Goal: Communication & Community: Answer question/provide support

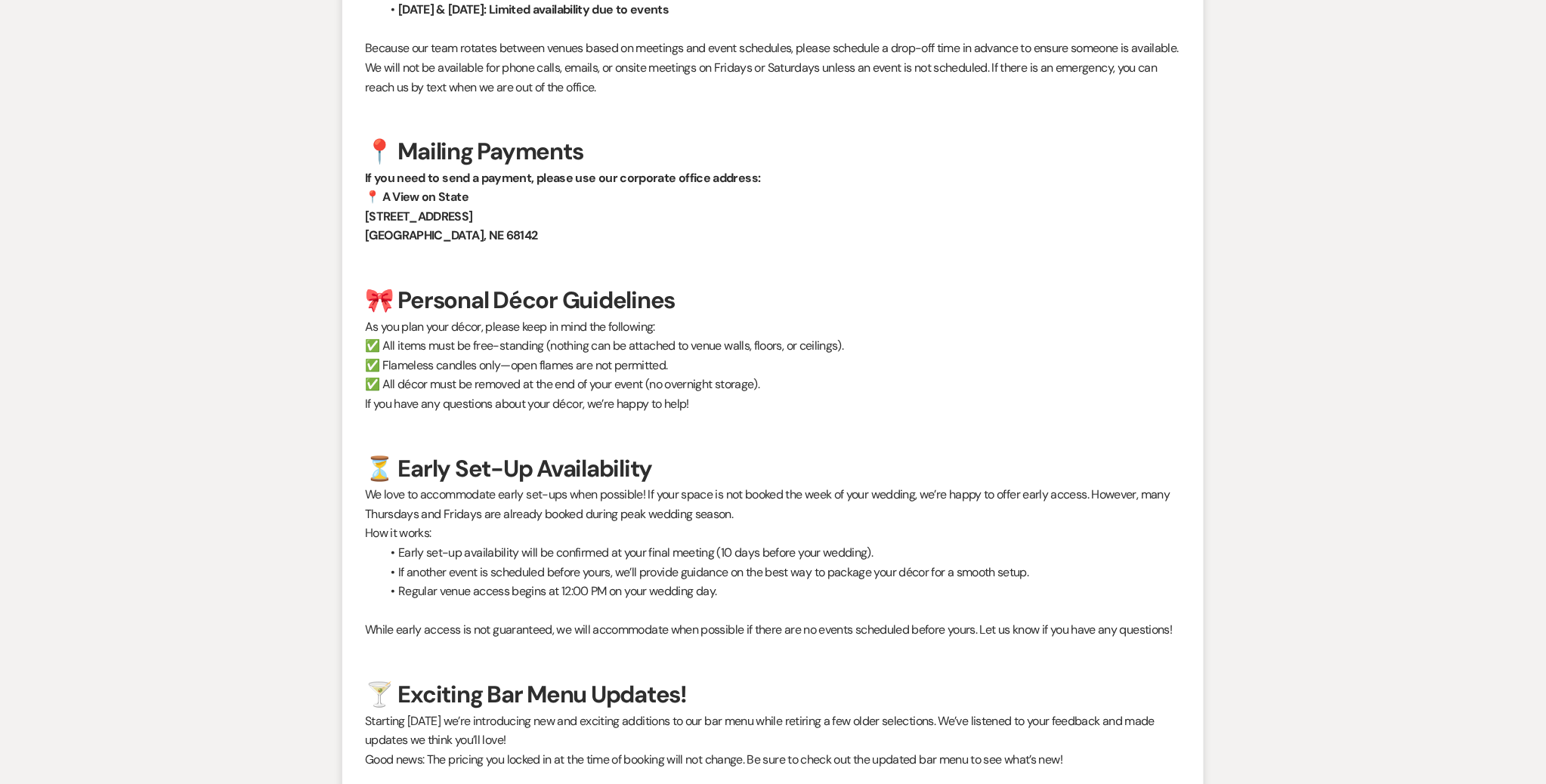
scroll to position [1706, 0]
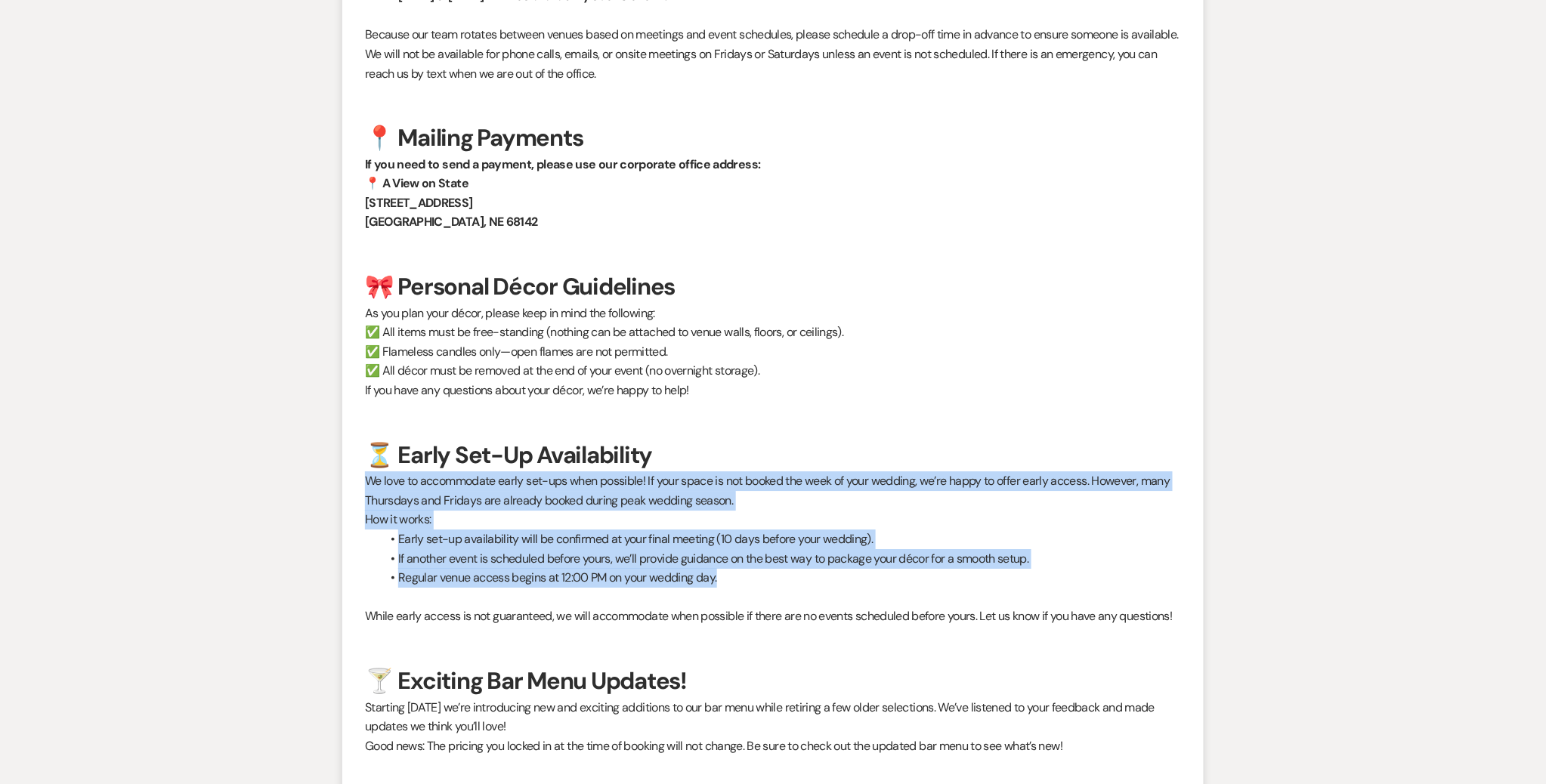
drag, startPoint x: 719, startPoint y: 582, endPoint x: 361, endPoint y: 483, distance: 371.4
click at [361, 481] on li "A View Decor Coordinator to: Planning Portal Users Expand Info [DATE] 4:25 PM W…" at bounding box center [773, 582] width 861 height 1751
copy div "We love to accommodate early set-ups when possible! If your space is not booked…"
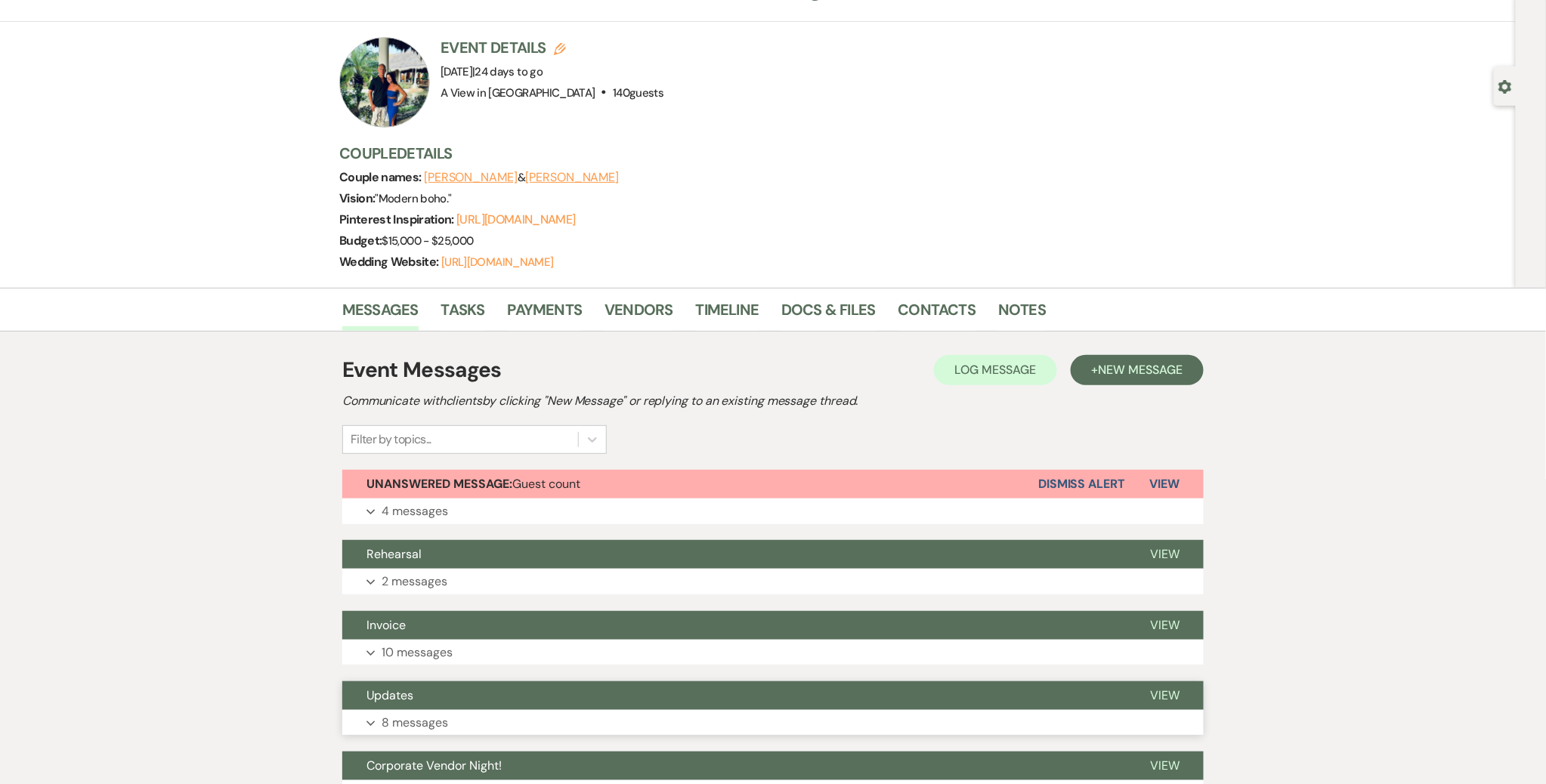
scroll to position [0, 0]
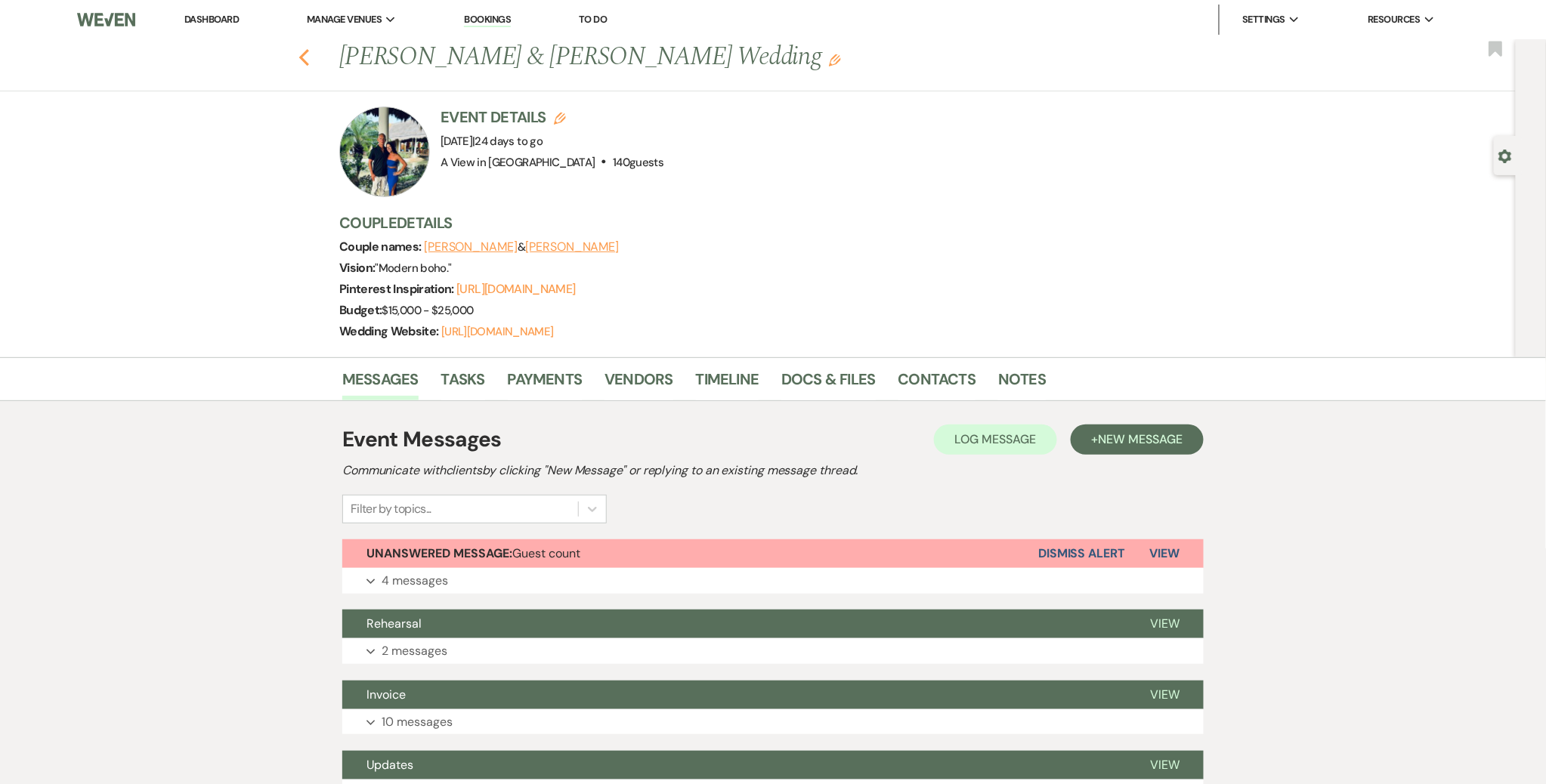
click at [306, 62] on use "button" at bounding box center [304, 57] width 10 height 16
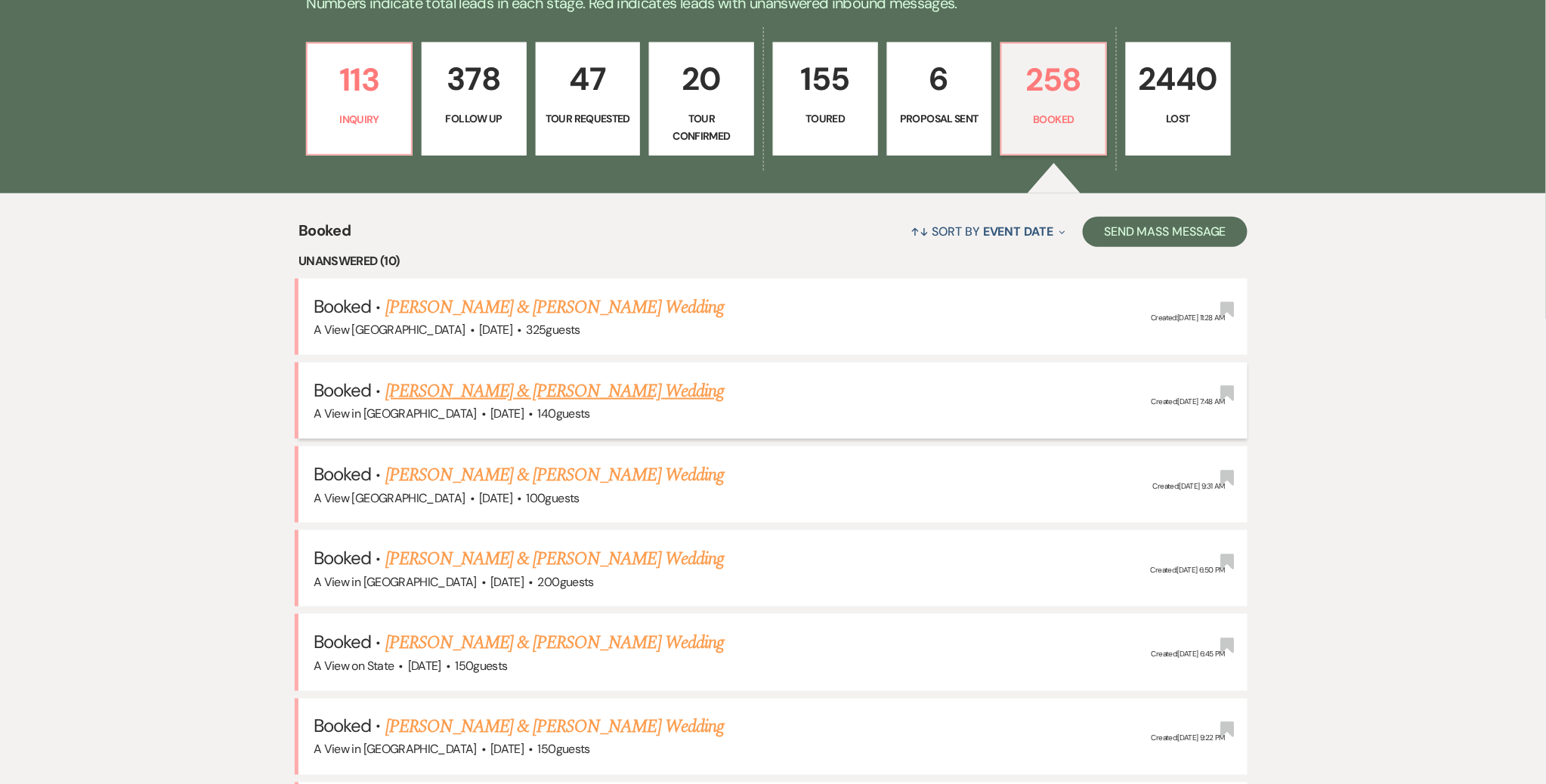
scroll to position [462, 0]
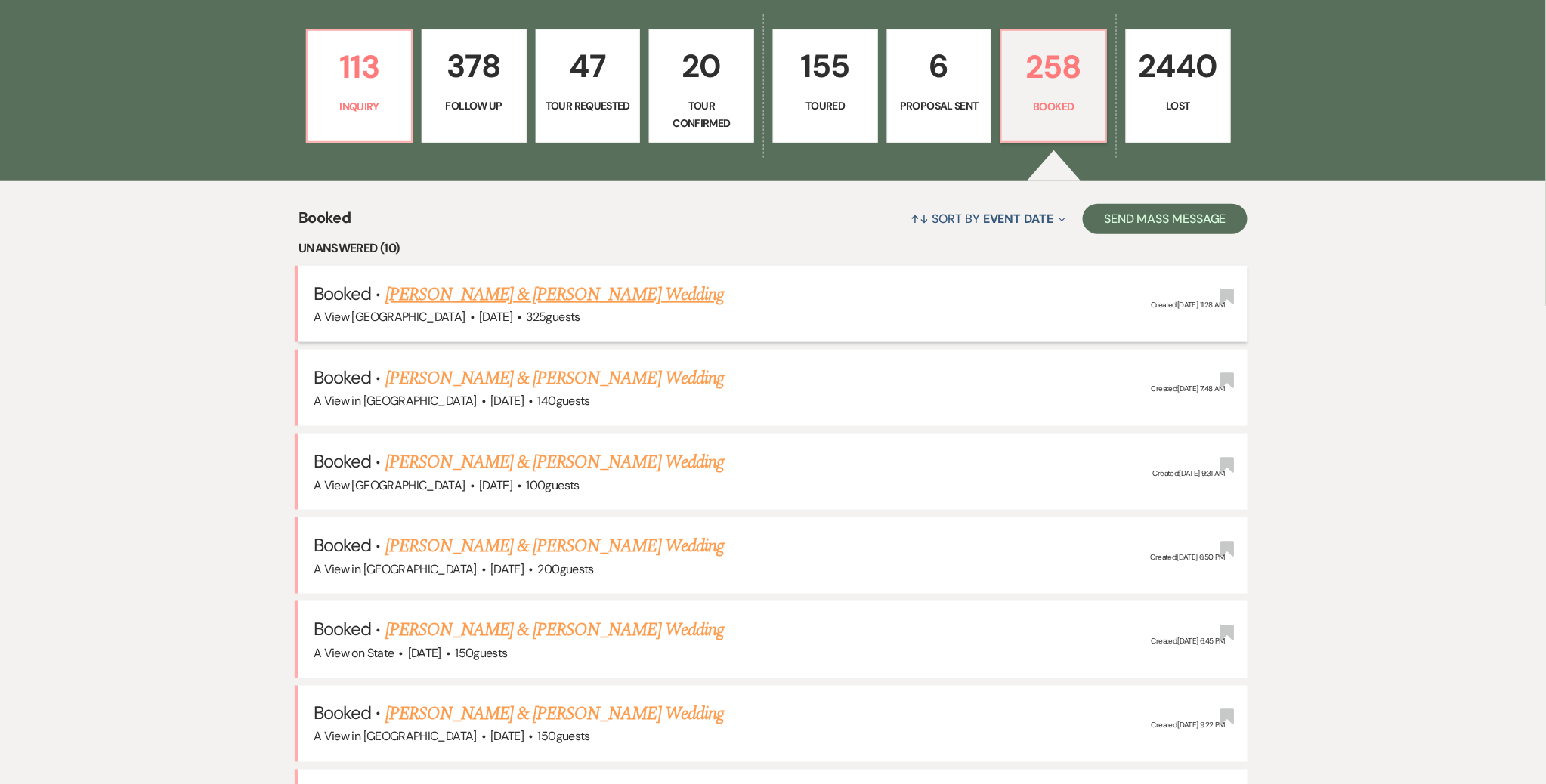
click at [655, 297] on link "[PERSON_NAME] & [PERSON_NAME] Wedding" at bounding box center [554, 295] width 338 height 27
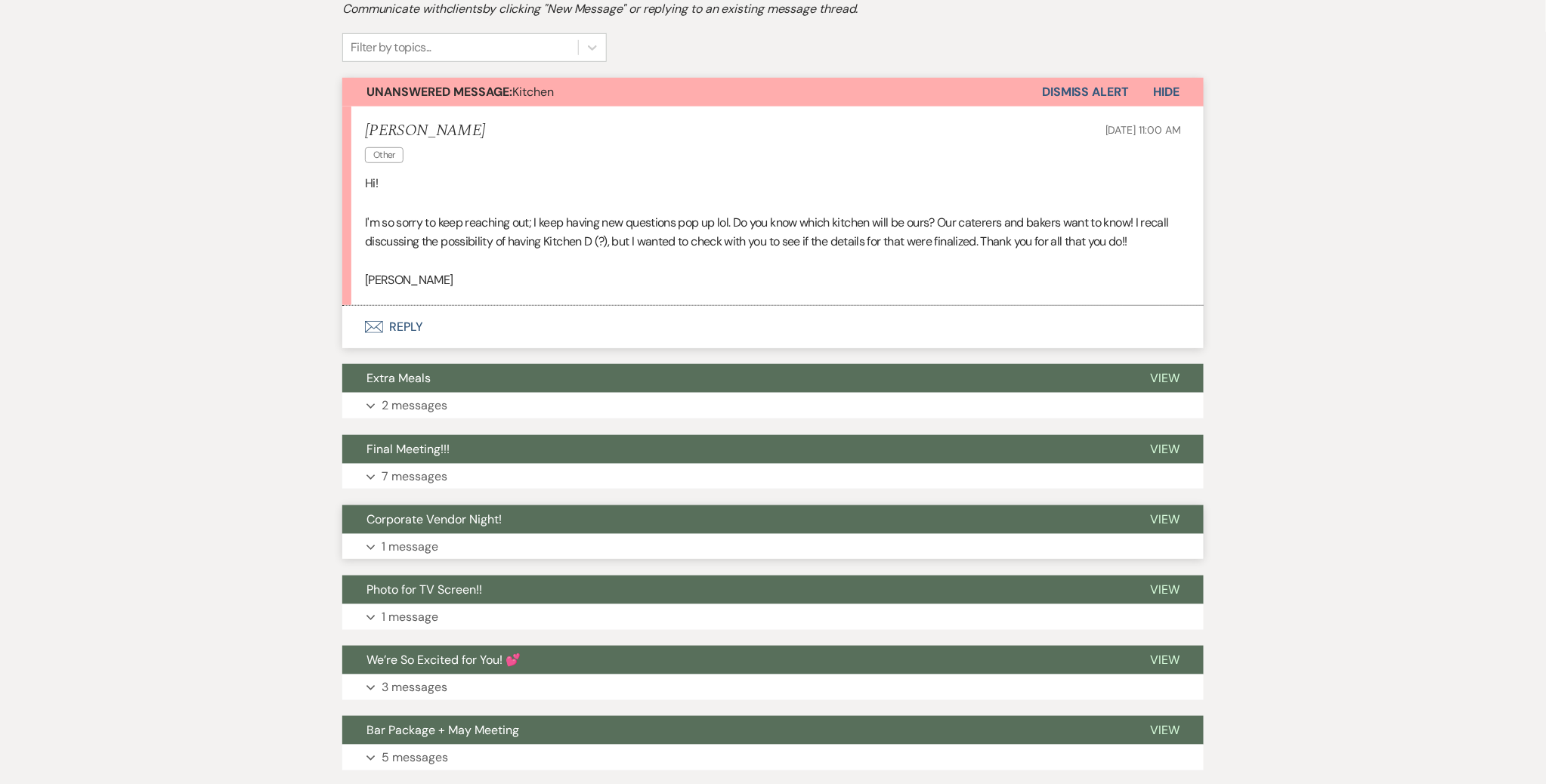
scroll to position [344, 0]
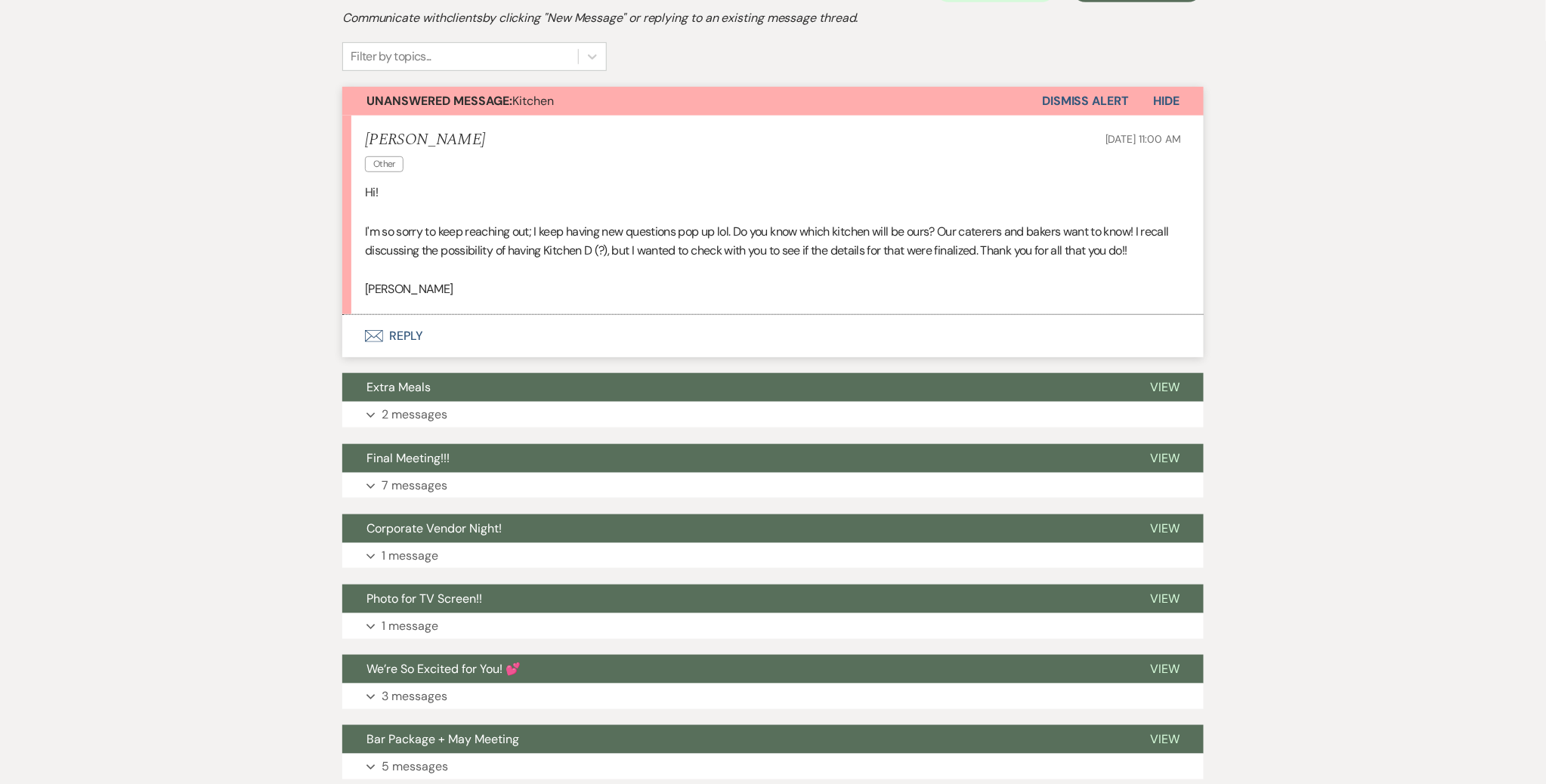
click at [436, 331] on button "Envelope Reply" at bounding box center [773, 335] width 861 height 43
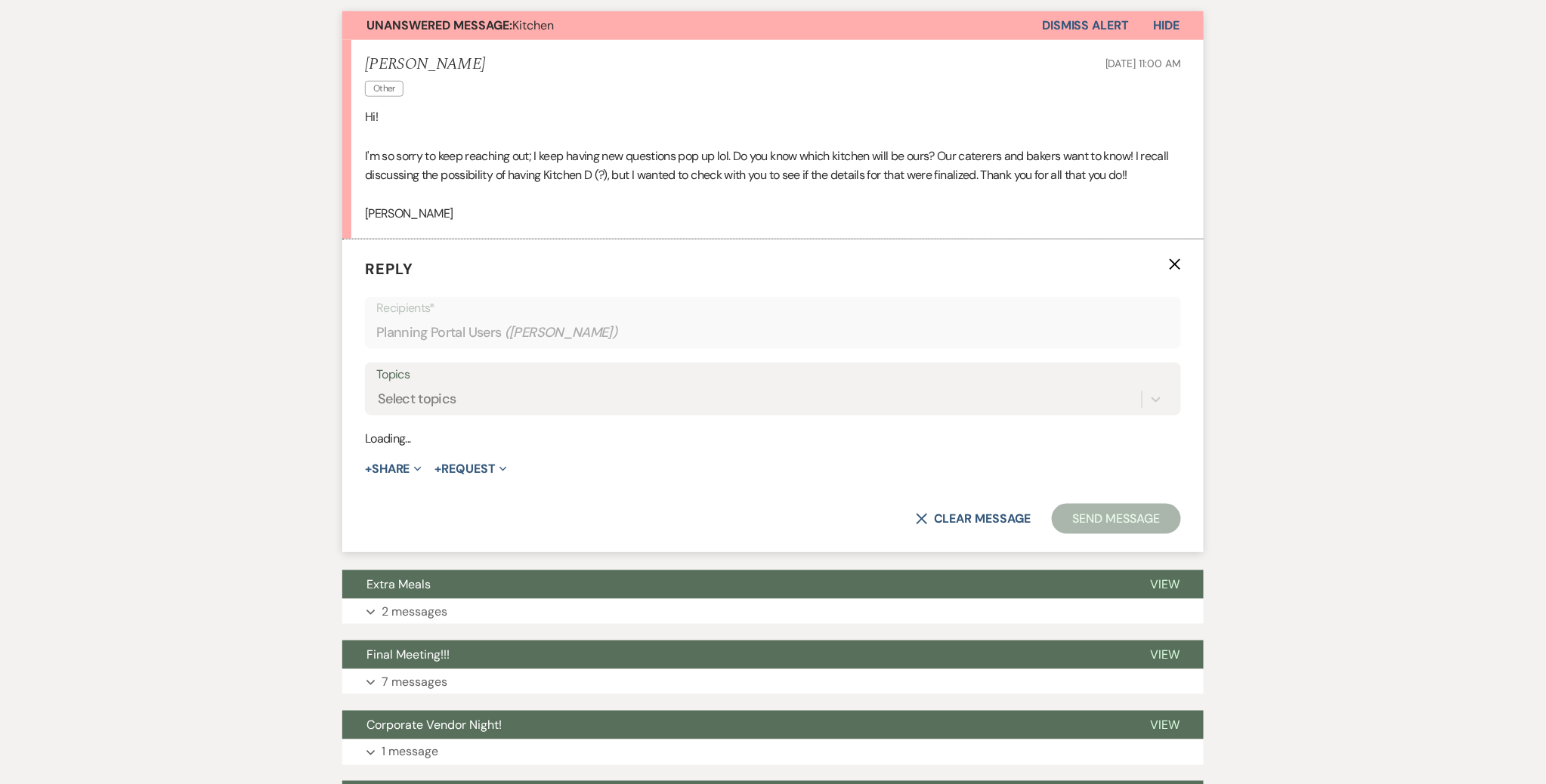
scroll to position [421, 0]
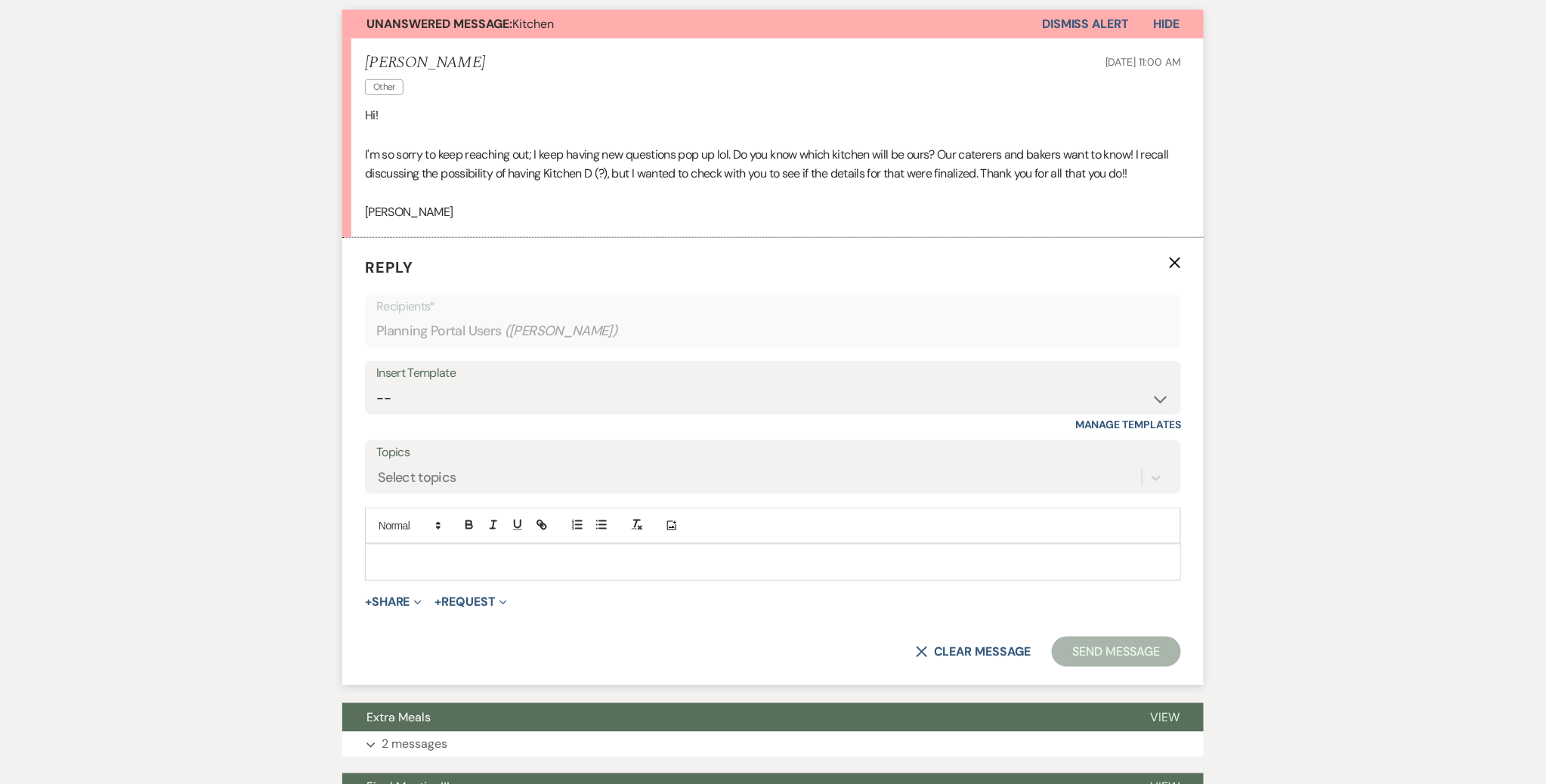
click at [537, 379] on div "Insert Template" at bounding box center [773, 373] width 793 height 22
click at [538, 395] on select "-- Tour Confirmation Contract (Pre-Booked Leads) Out of office Inquiry Email Al…" at bounding box center [773, 398] width 793 height 29
select select "3373"
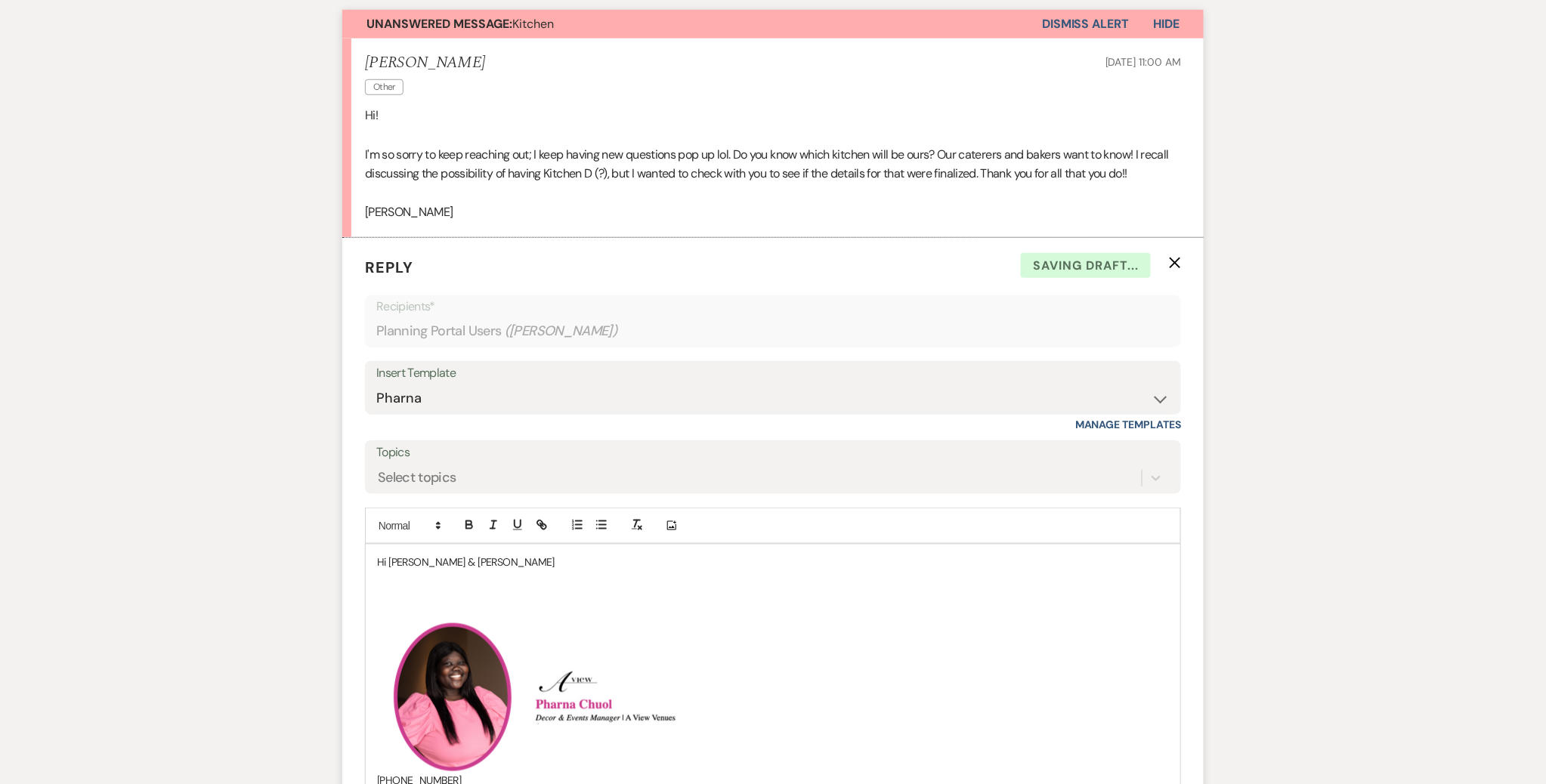
click at [473, 571] on p at bounding box center [773, 579] width 792 height 16
click at [473, 557] on p "Hi [PERSON_NAME] & [PERSON_NAME]" at bounding box center [773, 562] width 792 height 16
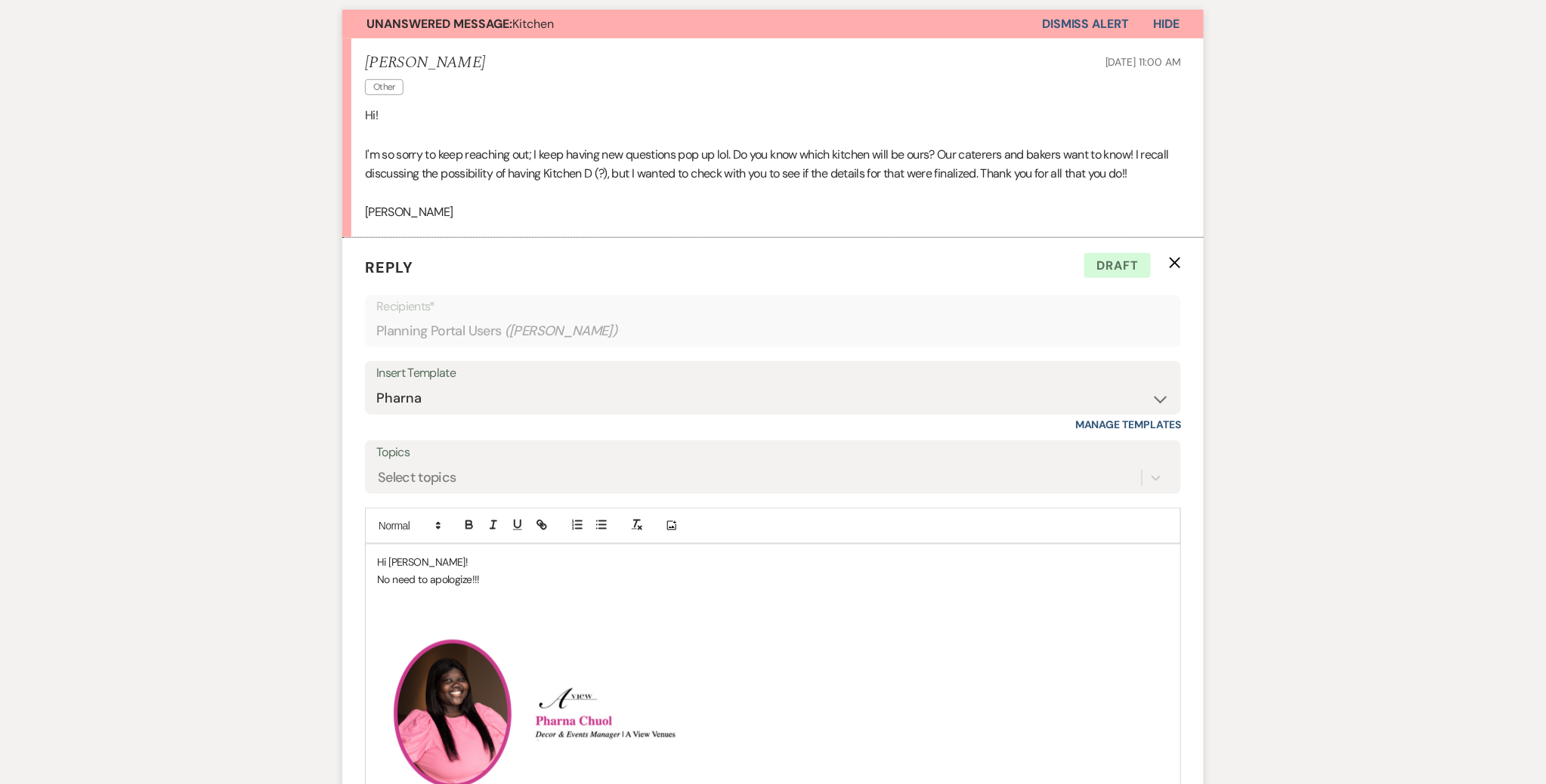
click at [515, 573] on p "No need to apologize!!!" at bounding box center [773, 579] width 792 height 16
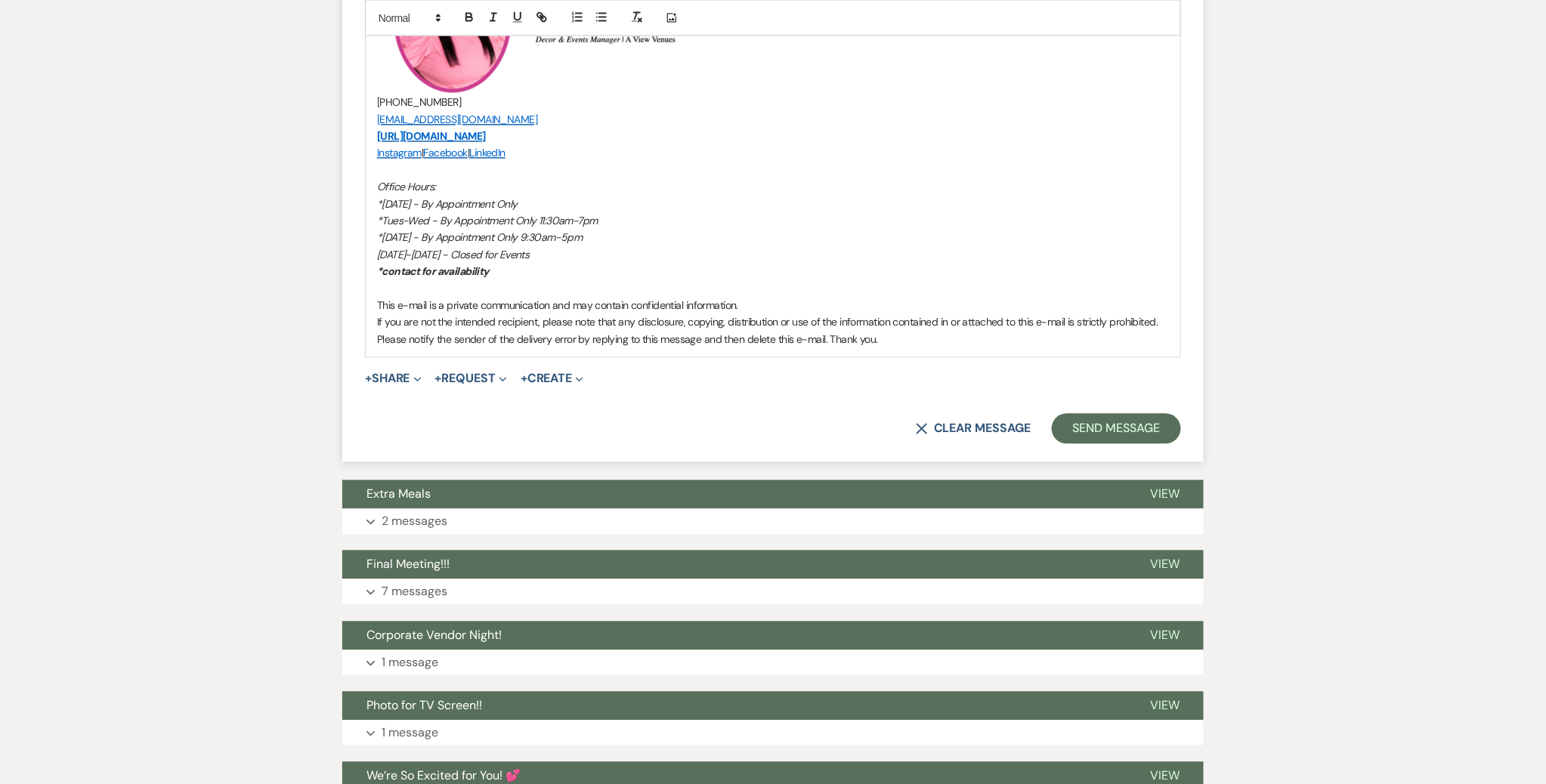
scroll to position [1129, 0]
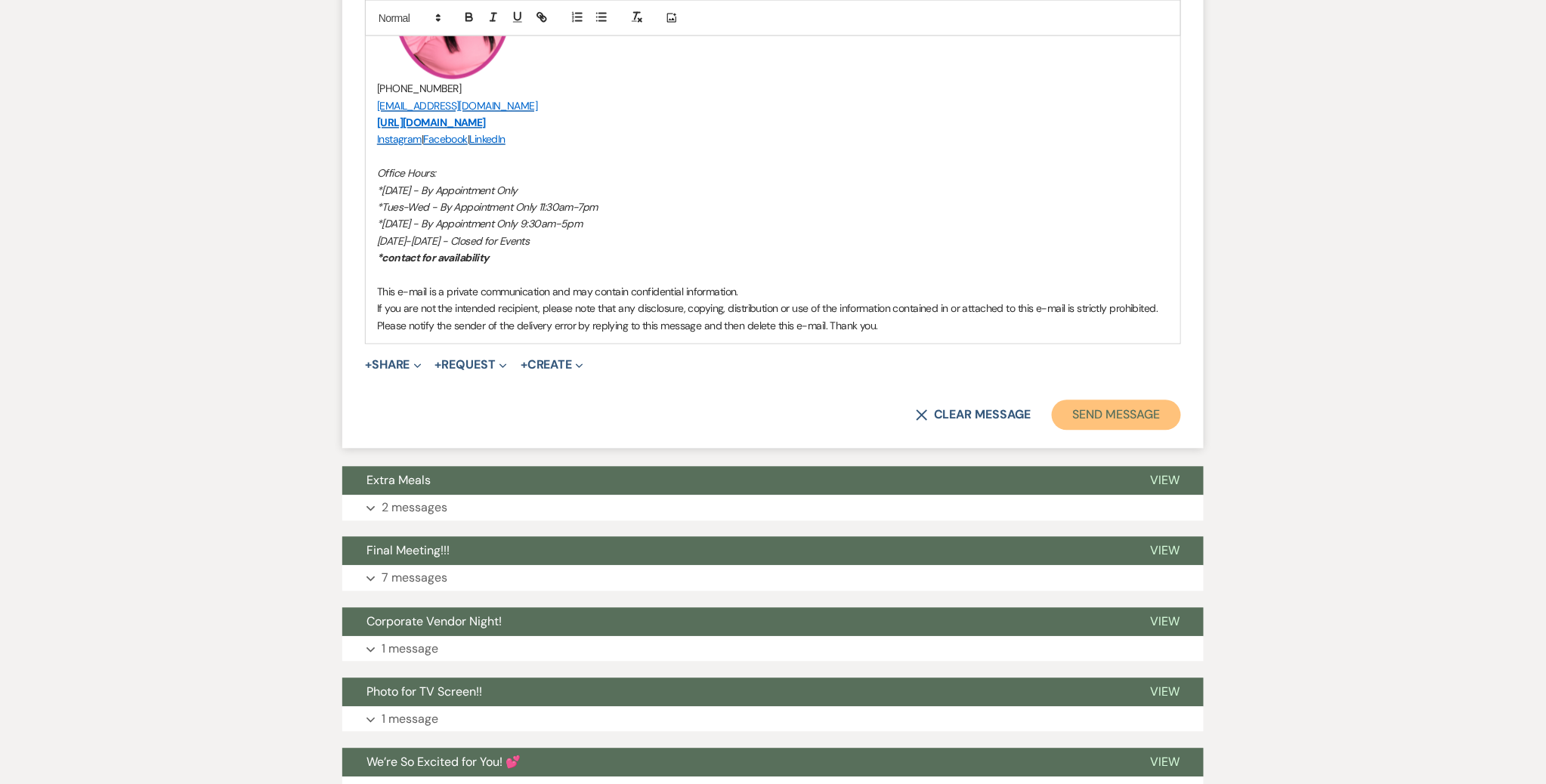
click at [1113, 412] on button "Send Message" at bounding box center [1116, 415] width 129 height 30
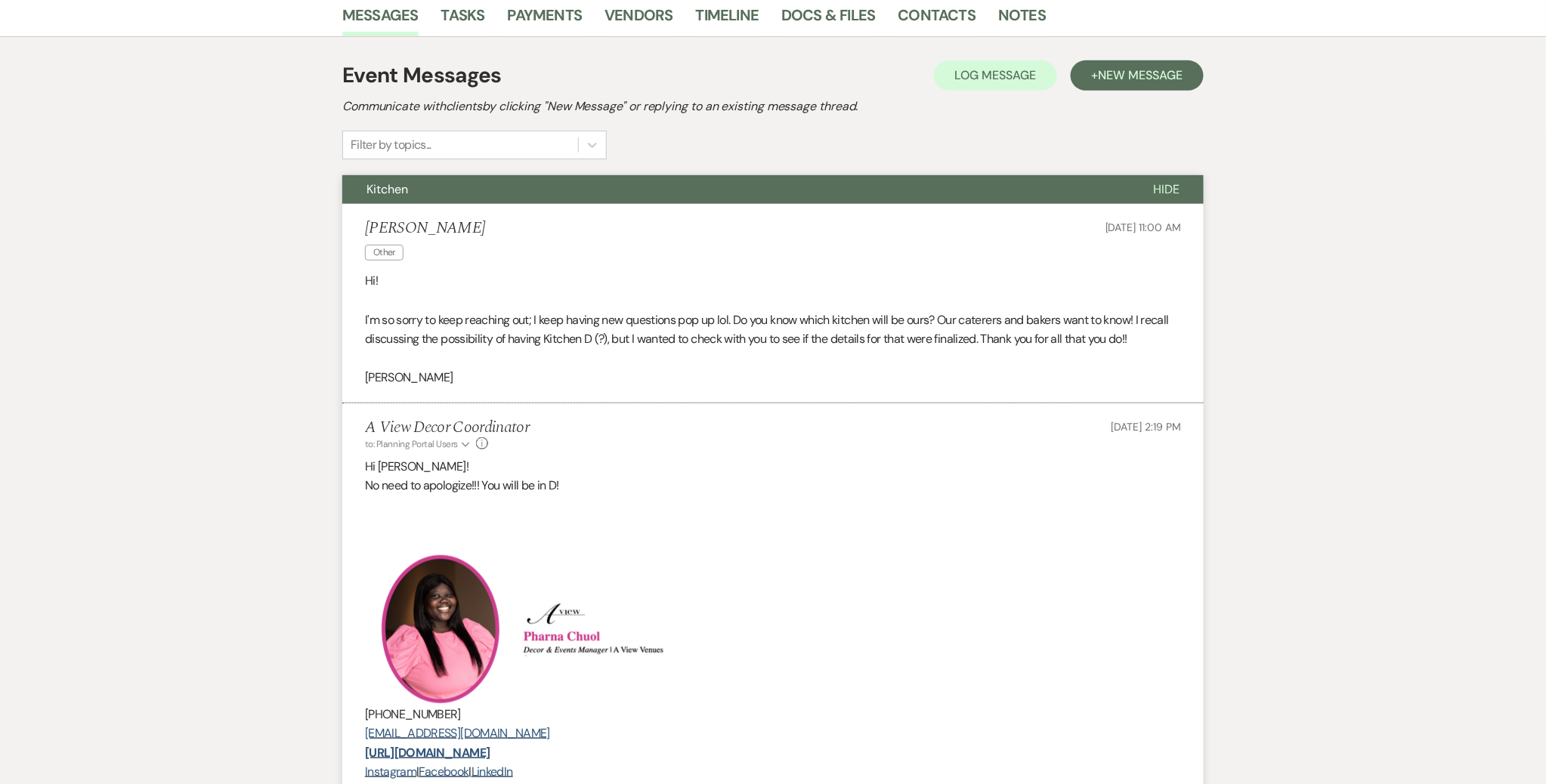
scroll to position [0, 0]
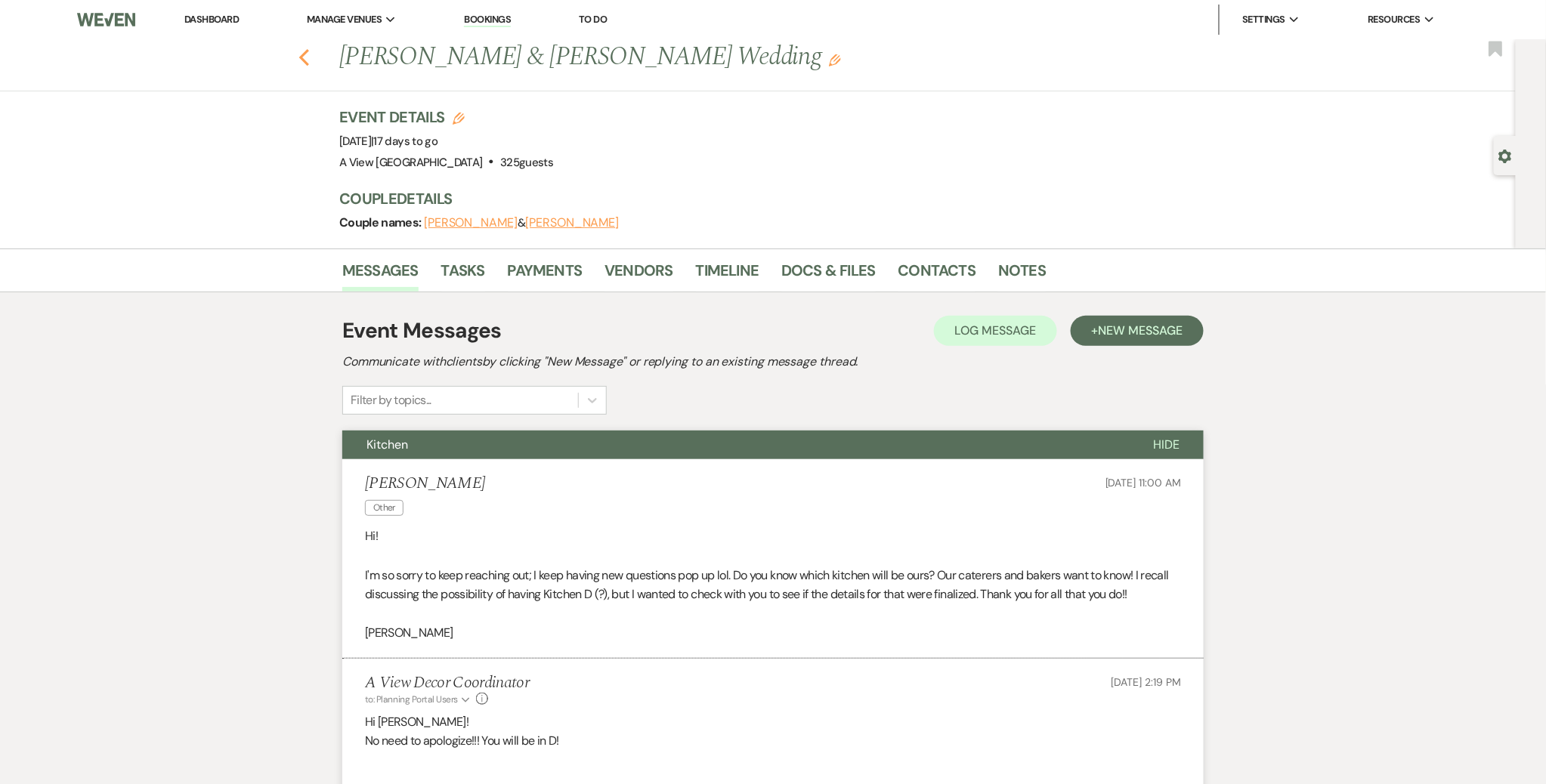
click at [302, 60] on use "button" at bounding box center [304, 57] width 10 height 16
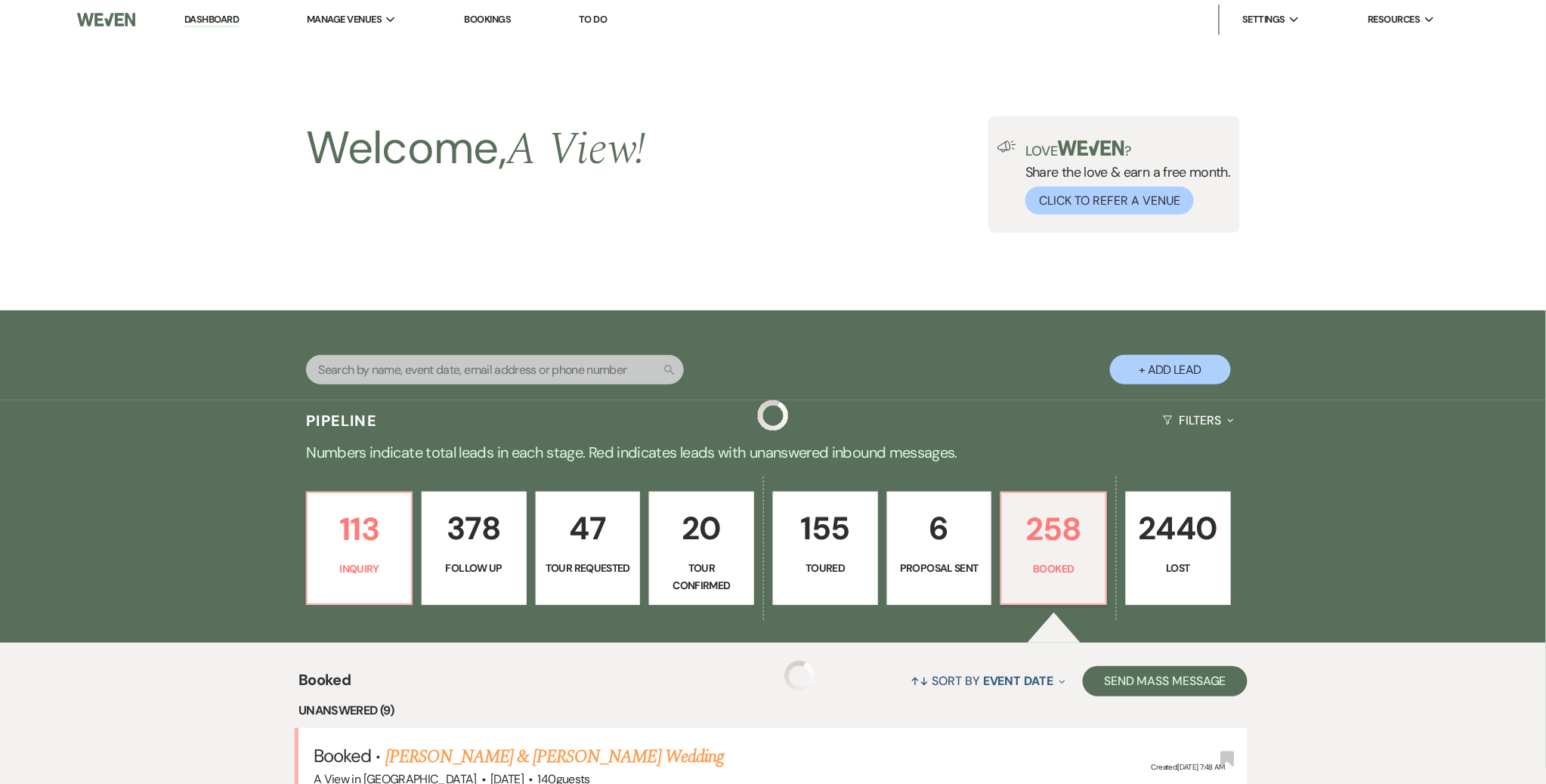
scroll to position [462, 0]
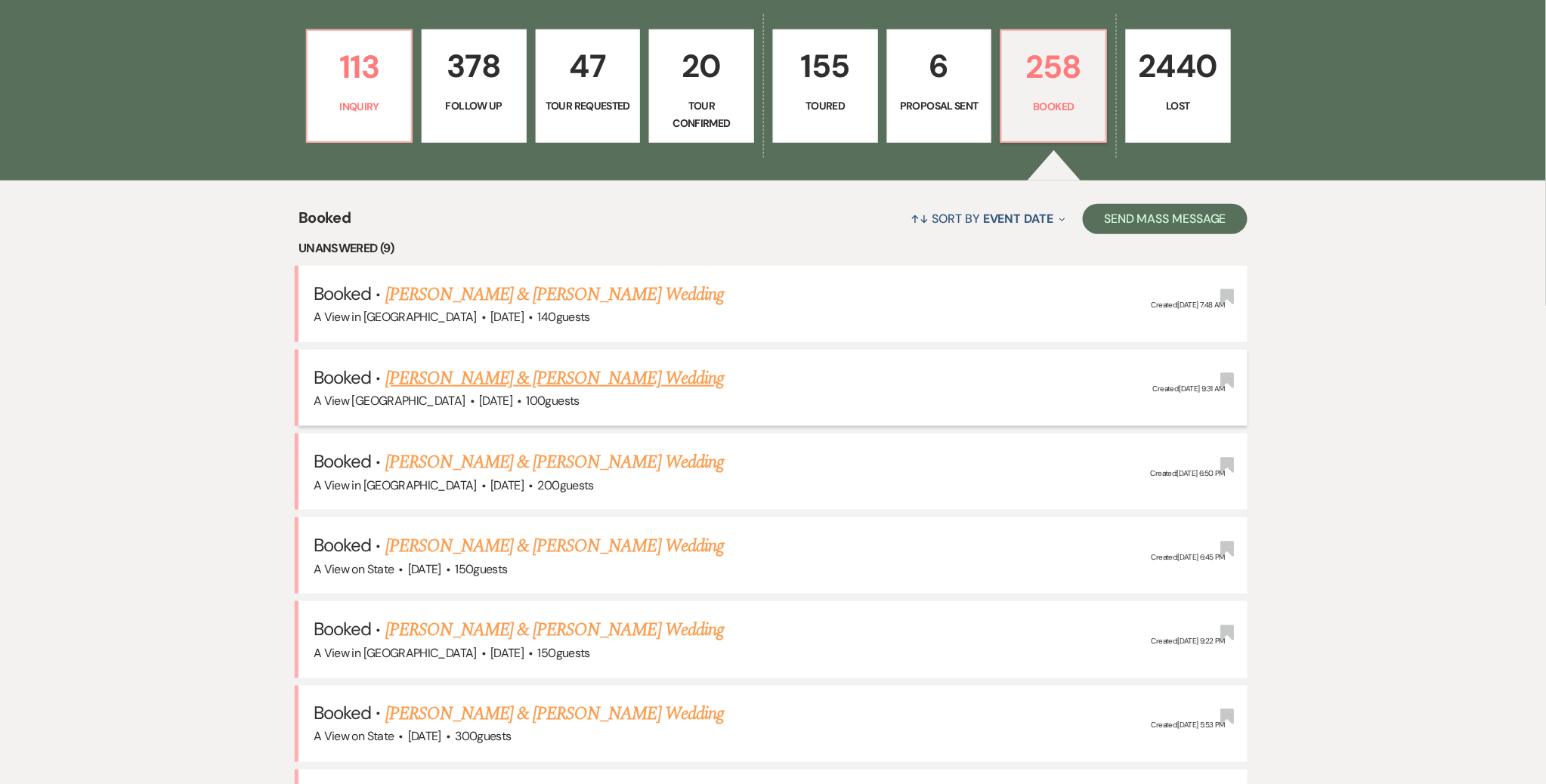
click at [510, 374] on link "[PERSON_NAME] & [PERSON_NAME] Wedding" at bounding box center [554, 378] width 338 height 27
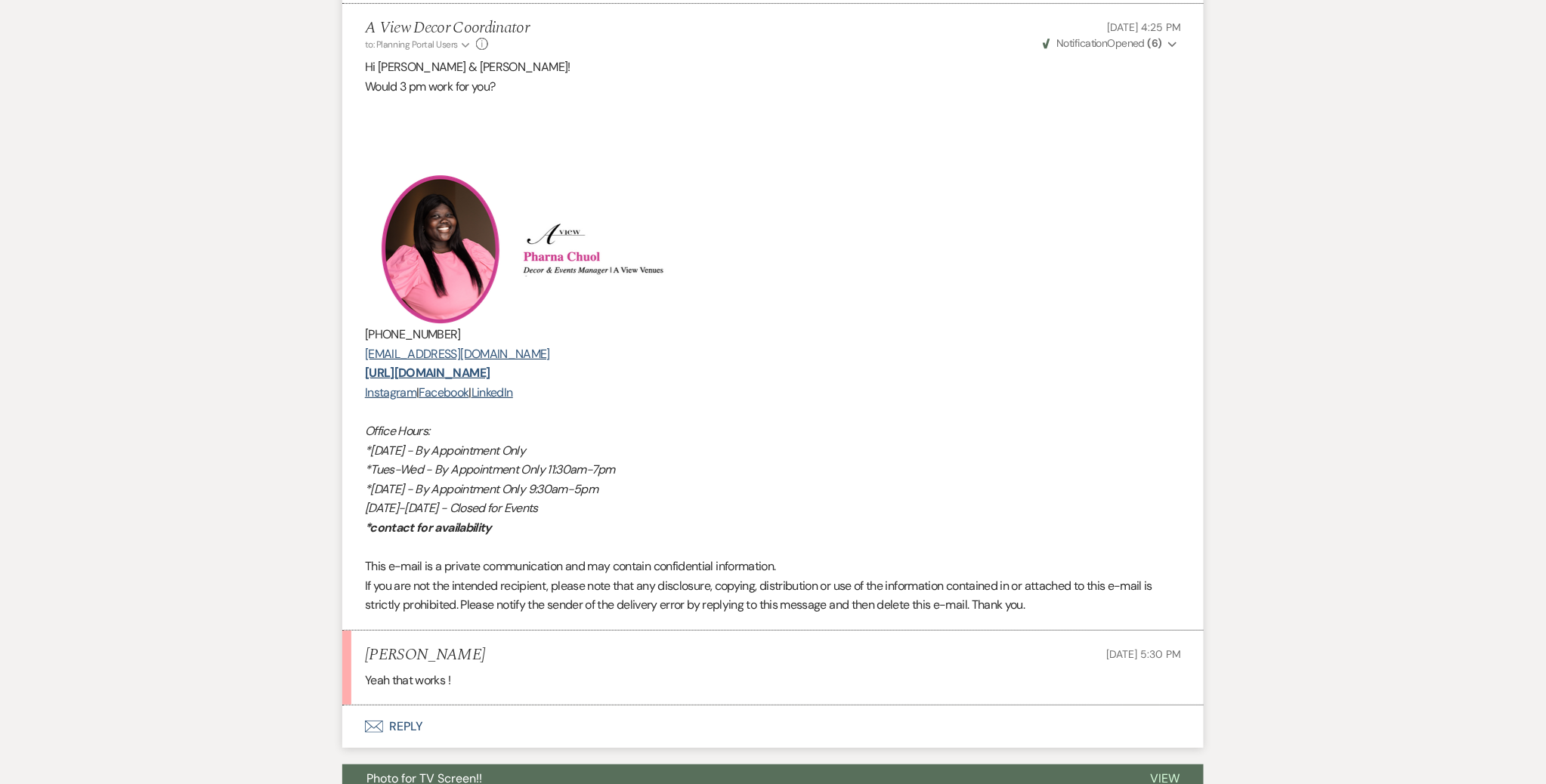
scroll to position [2235, 0]
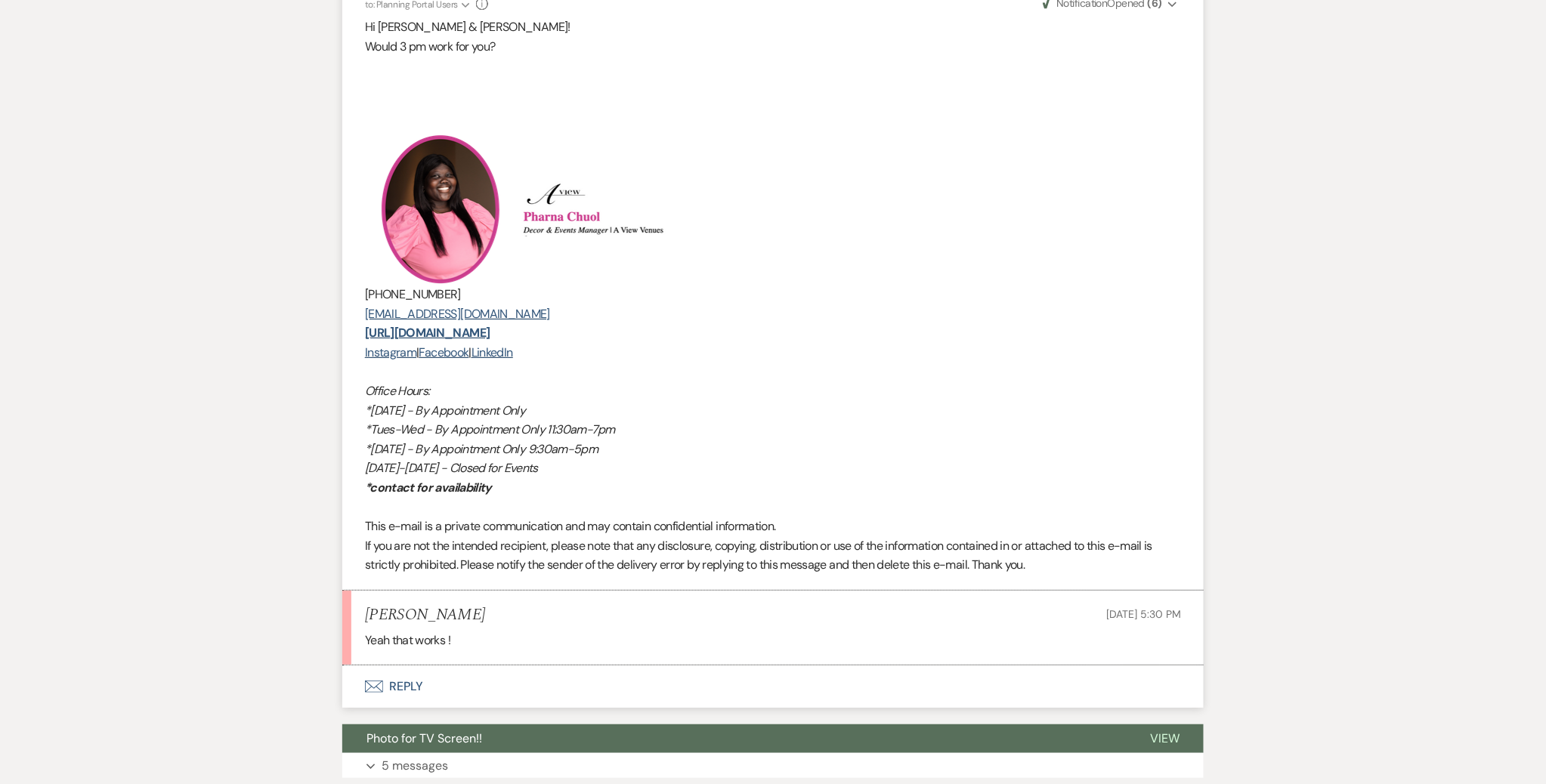
click at [402, 677] on button "Envelope Reply" at bounding box center [773, 686] width 861 height 43
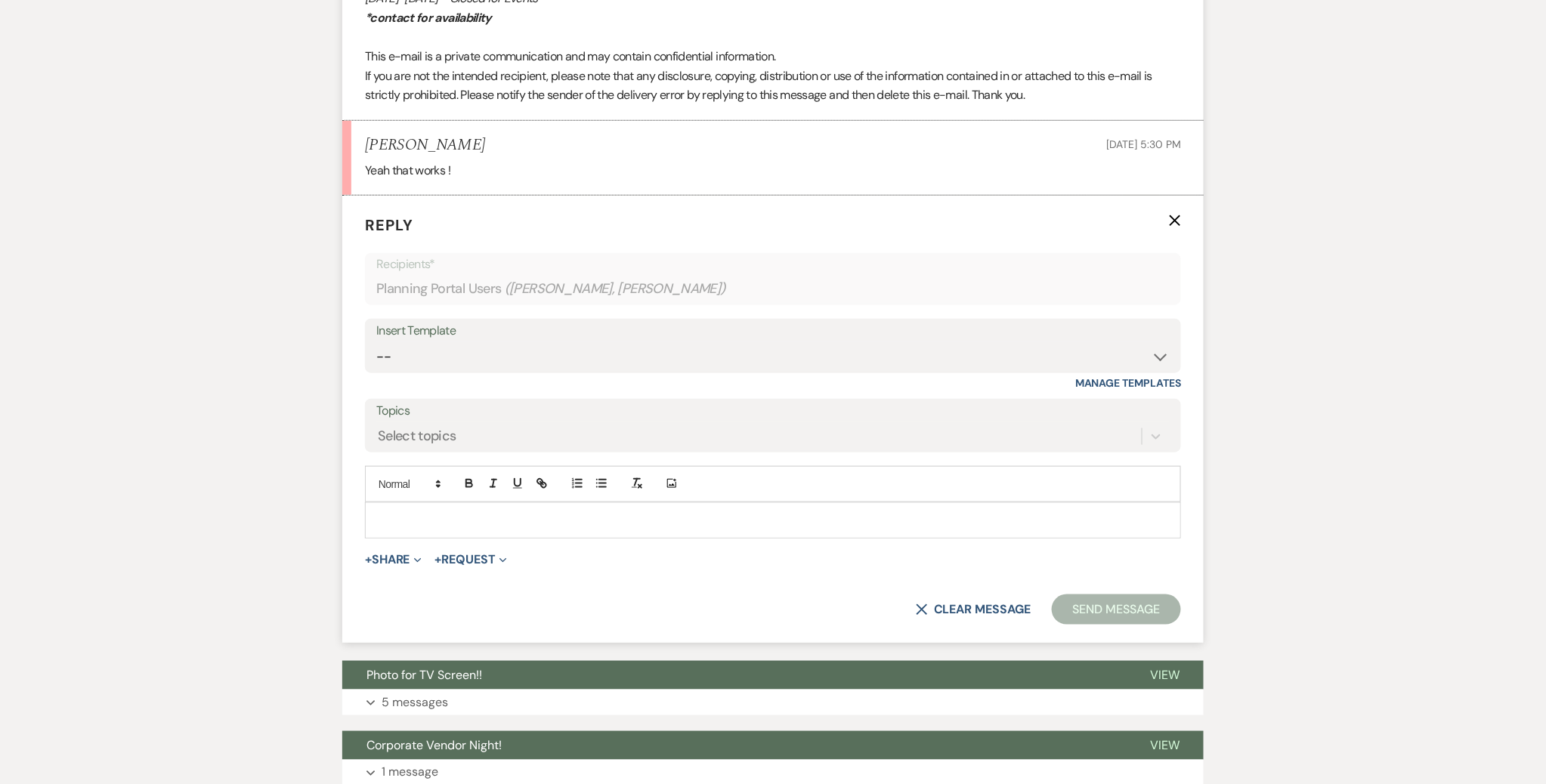
scroll to position [2728, 0]
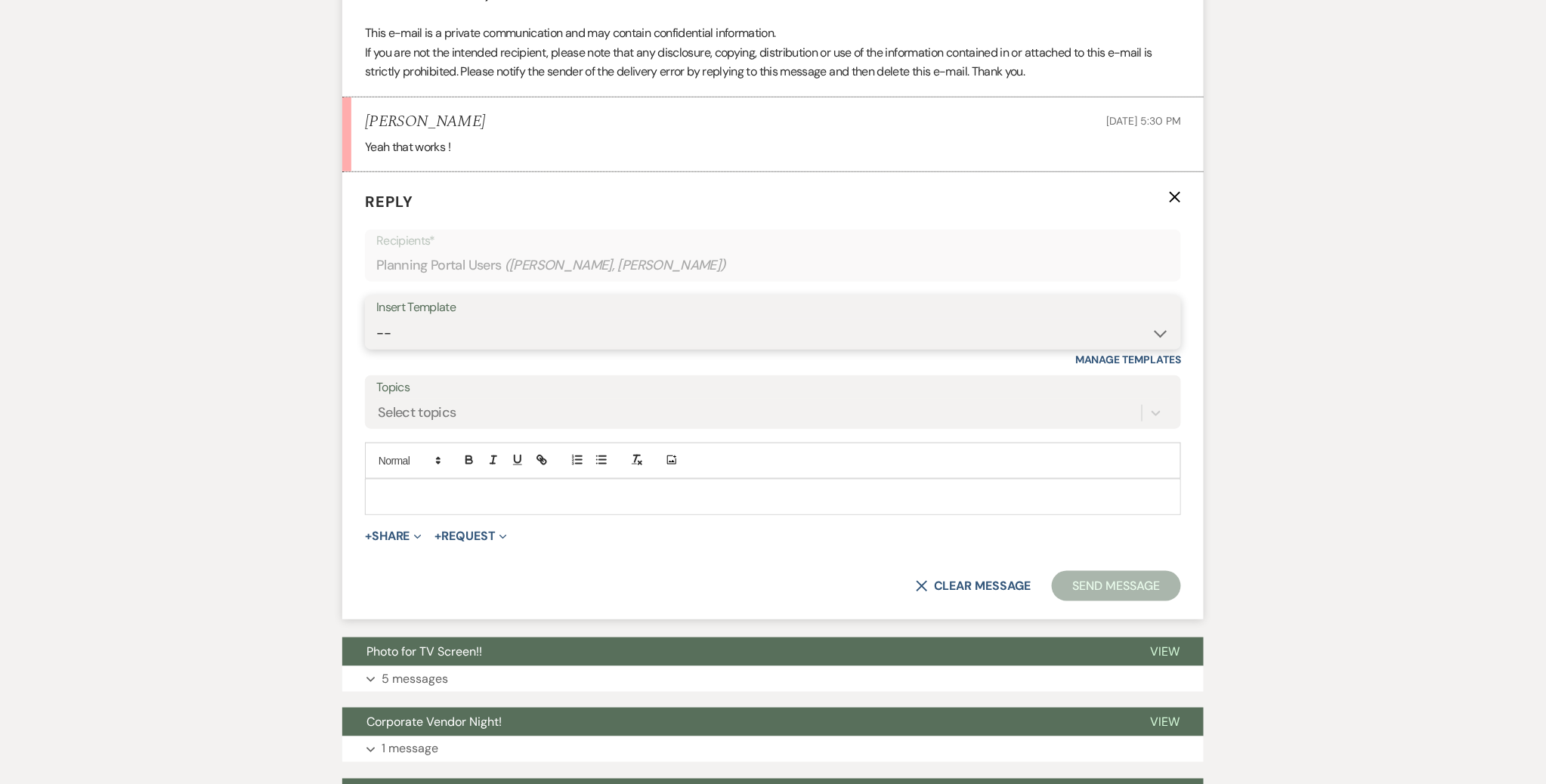
click at [436, 325] on select "-- Tour Confirmation Contract (Pre-Booked Leads) Out of office Inquiry Email Al…" at bounding box center [773, 334] width 793 height 29
select select "3373"
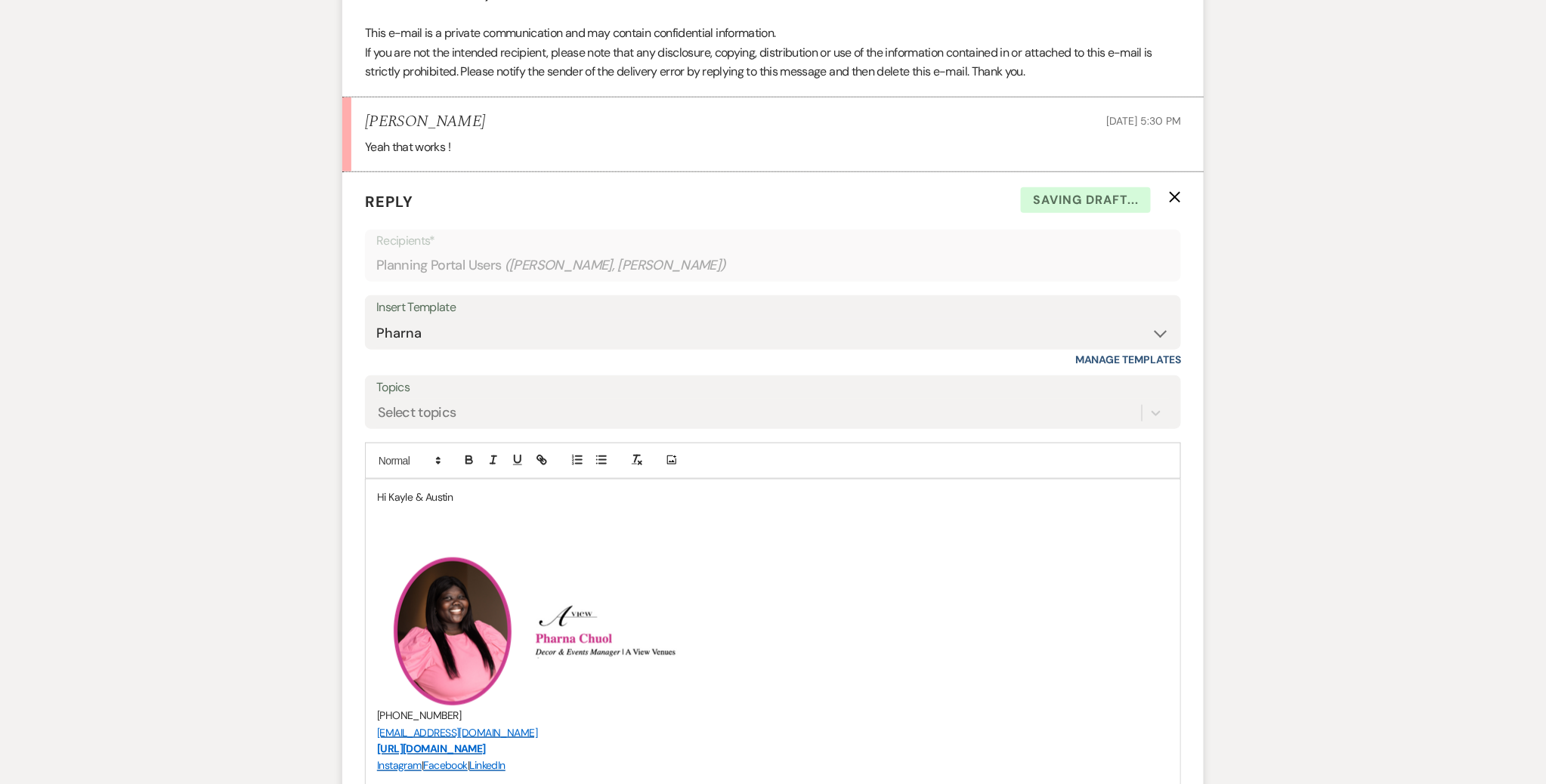
click at [475, 505] on p at bounding box center [773, 513] width 792 height 16
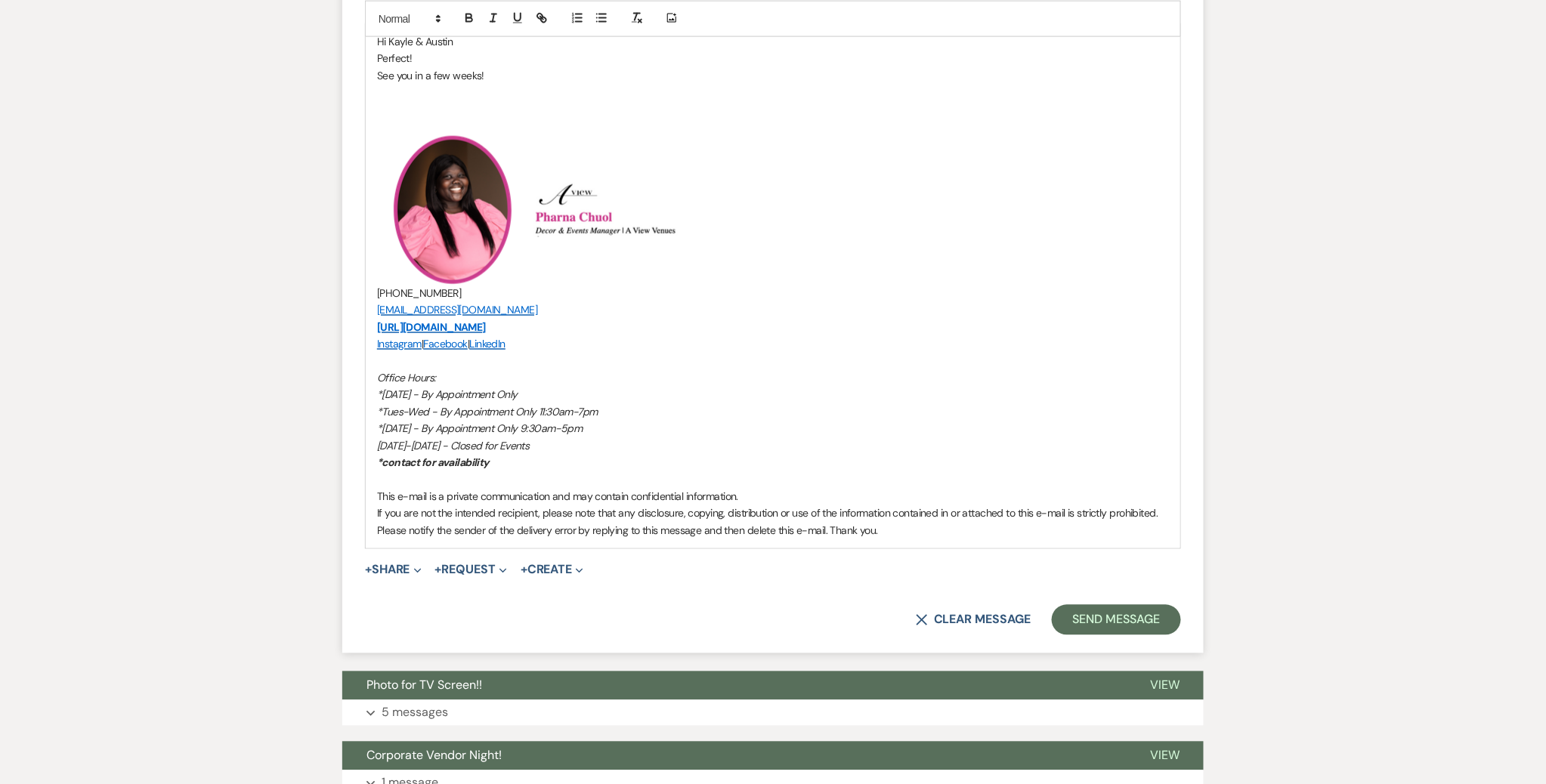
scroll to position [3193, 0]
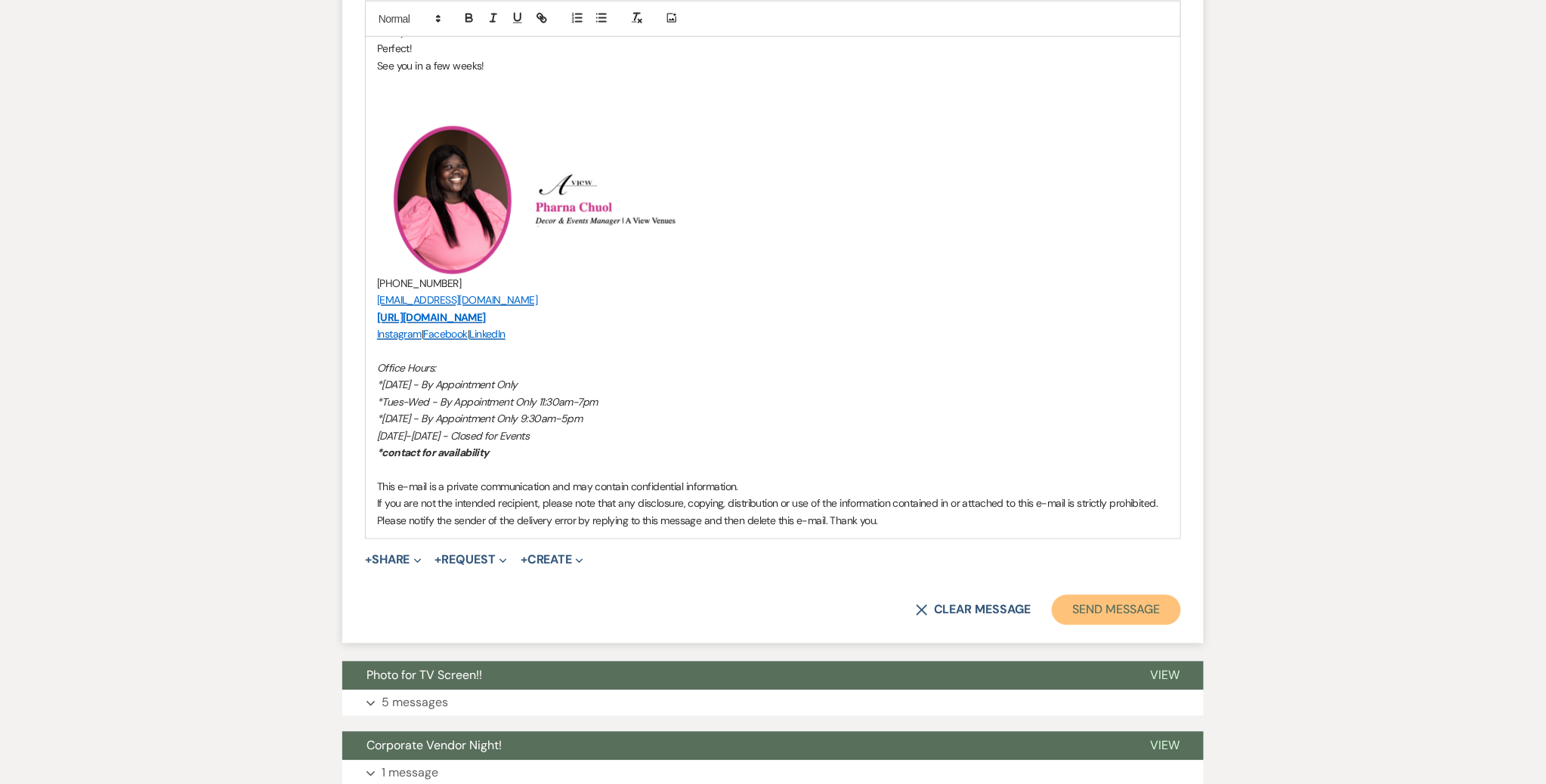
click at [1091, 595] on button "Send Message" at bounding box center [1116, 610] width 129 height 30
